Goal: Information Seeking & Learning: Learn about a topic

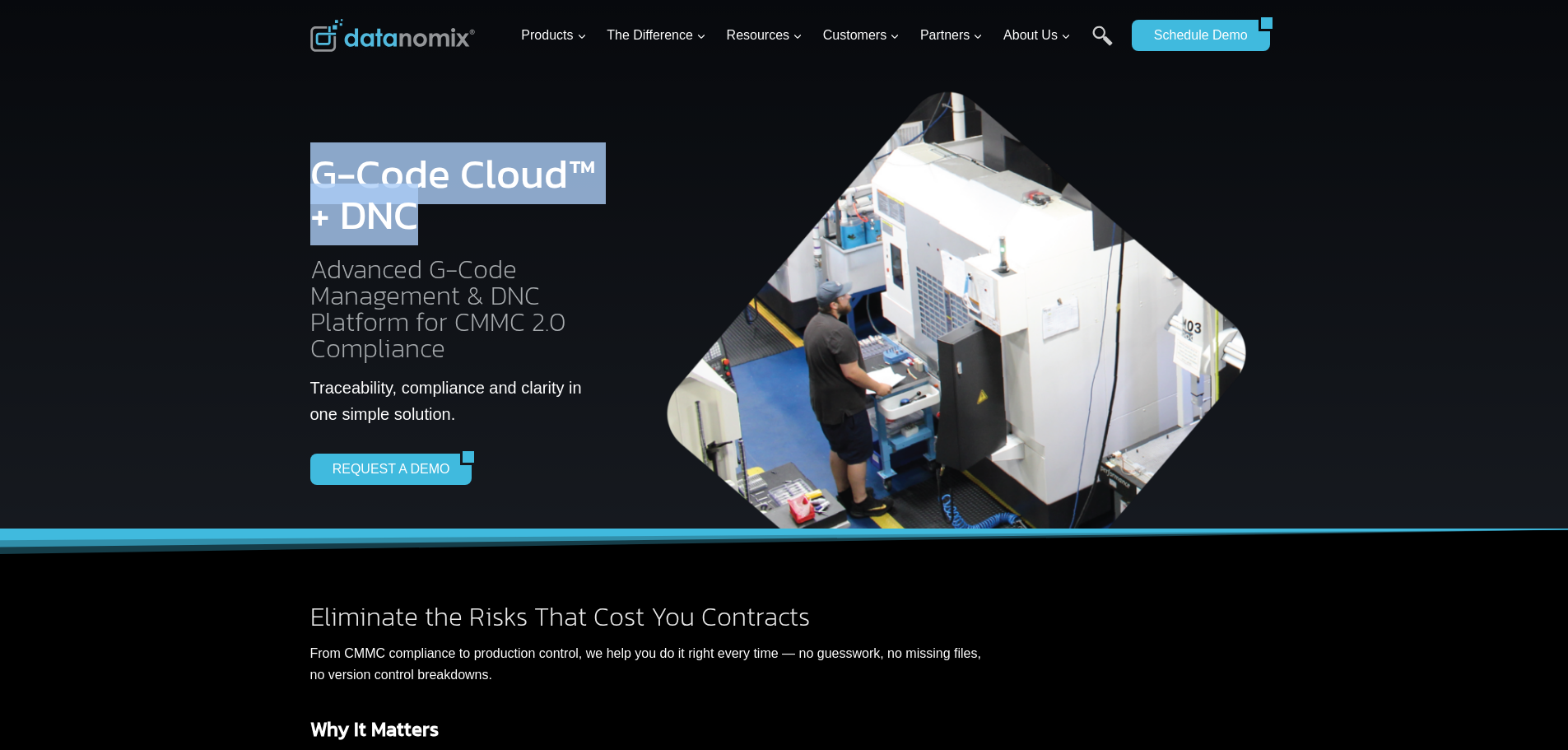
drag, startPoint x: 419, startPoint y: 213, endPoint x: 312, endPoint y: 165, distance: 117.3
click at [312, 165] on h1 "G-Code Cloud™ + DNC" at bounding box center [457, 194] width 294 height 82
copy h1 "G-Code Cloud™ + DNC"
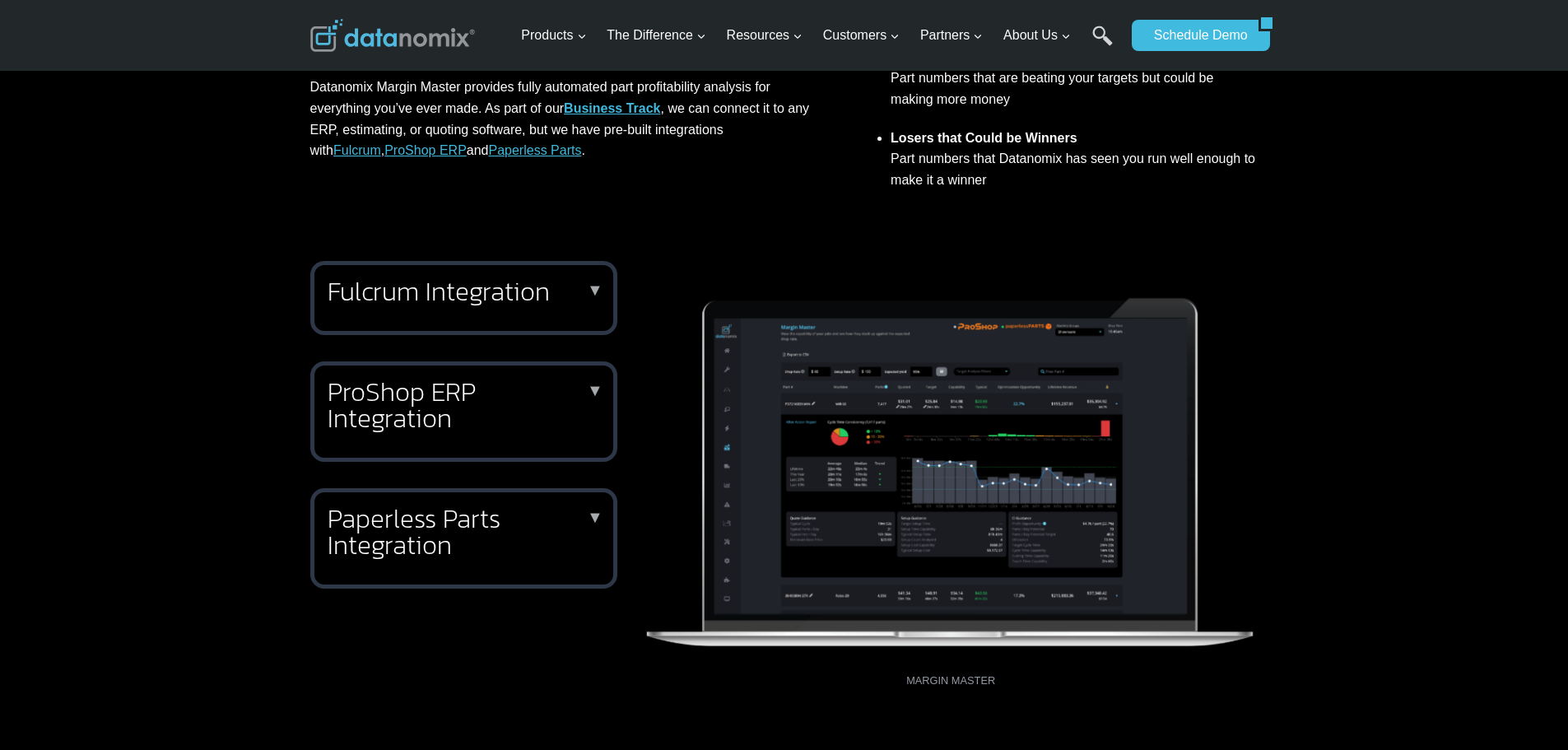
scroll to position [575, 0]
click at [595, 286] on p "▼" at bounding box center [594, 288] width 17 height 7
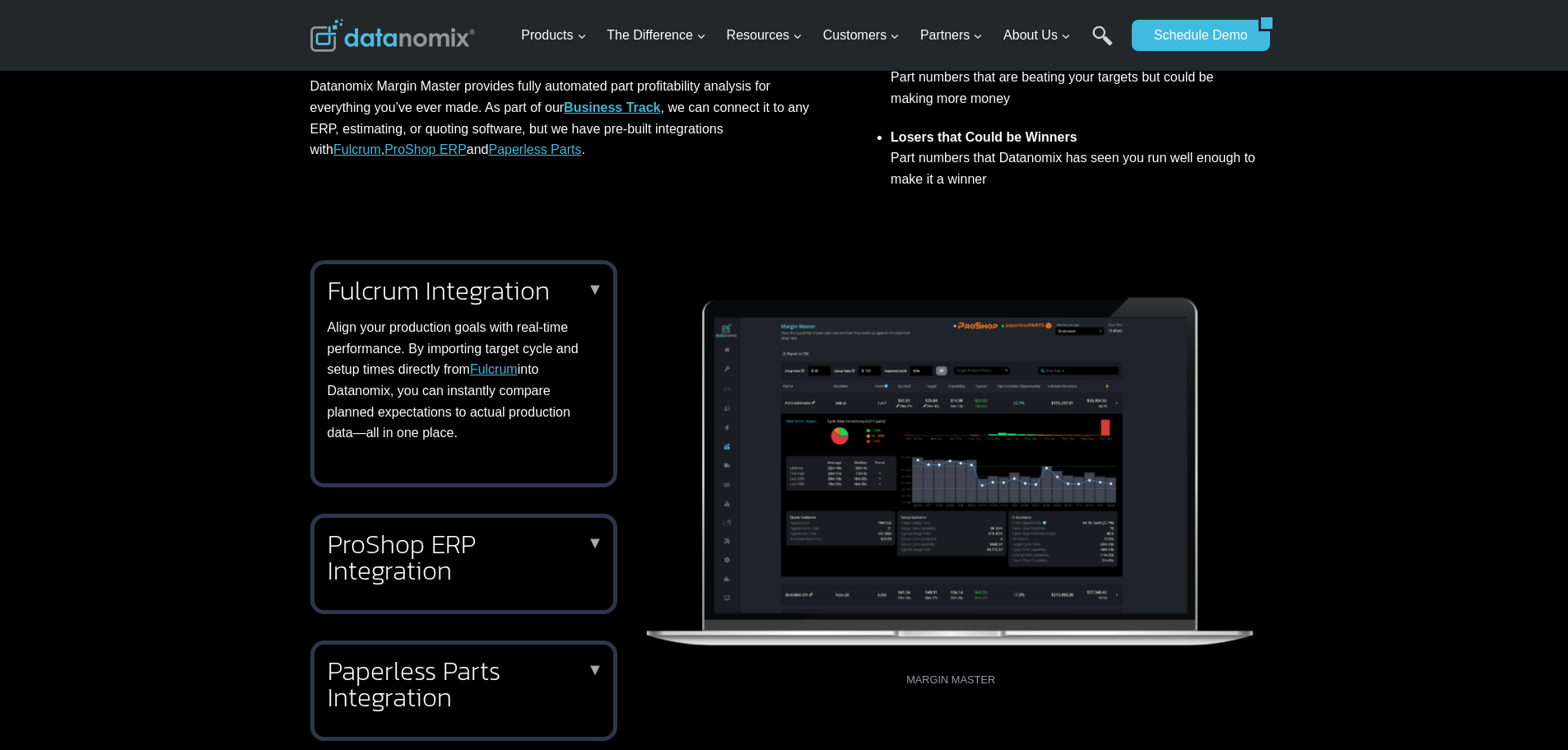
click at [591, 545] on p "▼" at bounding box center [594, 542] width 17 height 7
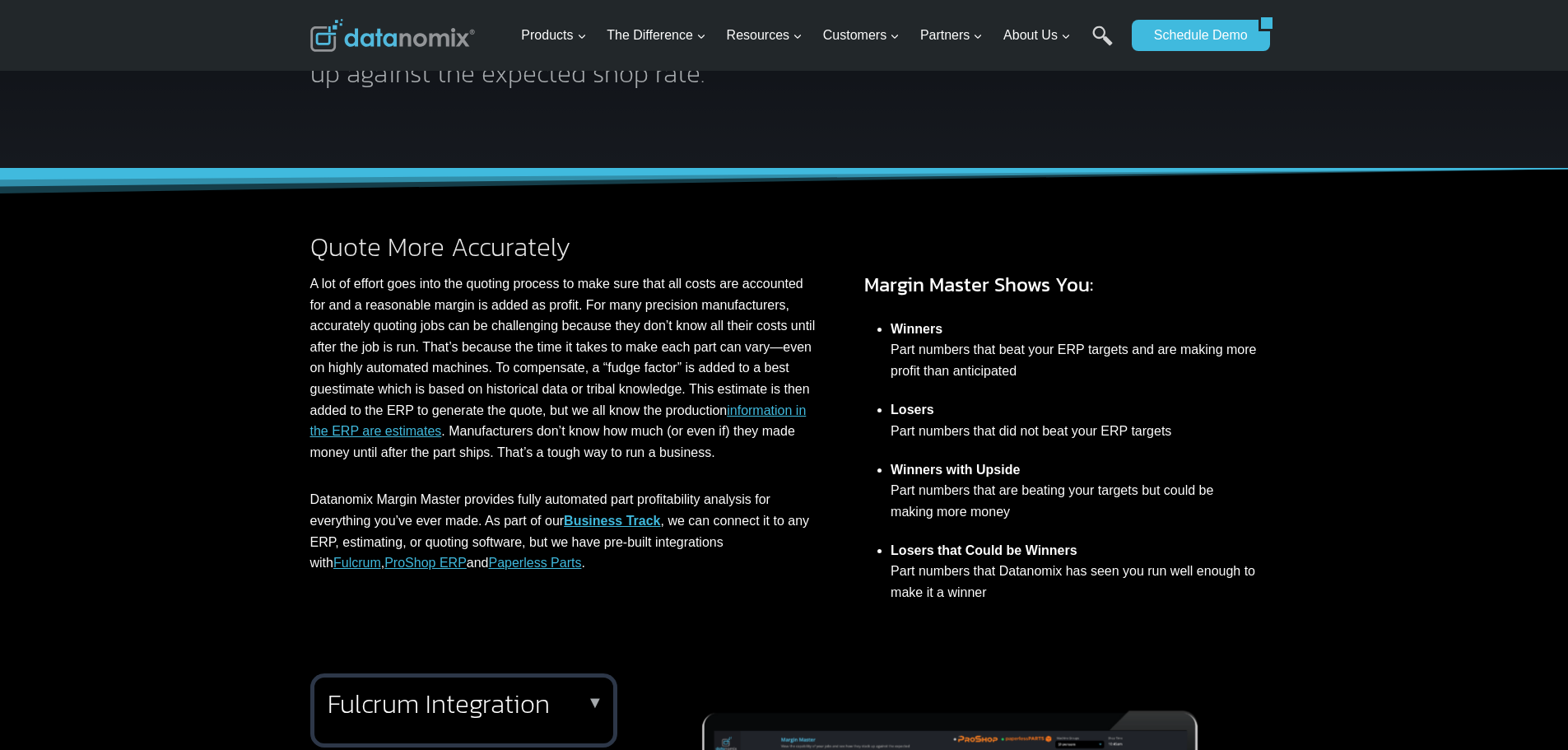
scroll to position [164, 0]
